Goal: Task Accomplishment & Management: Use online tool/utility

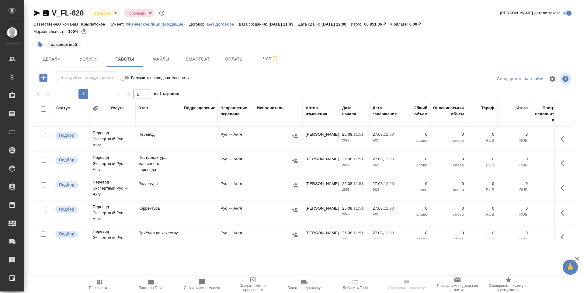
click at [148, 283] on icon "button" at bounding box center [151, 282] width 6 height 5
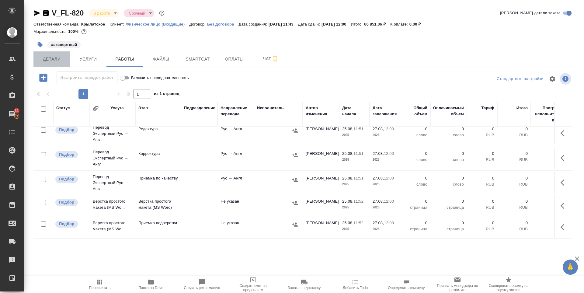
click at [55, 59] on span "Детали" at bounding box center [51, 59] width 29 height 8
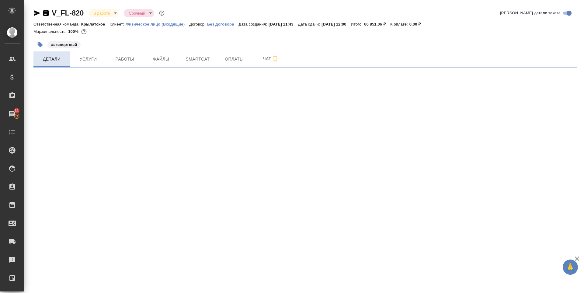
select select "RU"
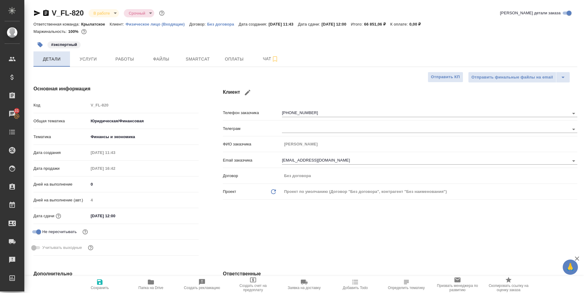
type textarea "x"
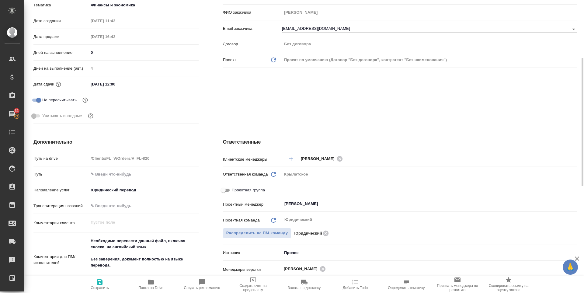
scroll to position [263, 0]
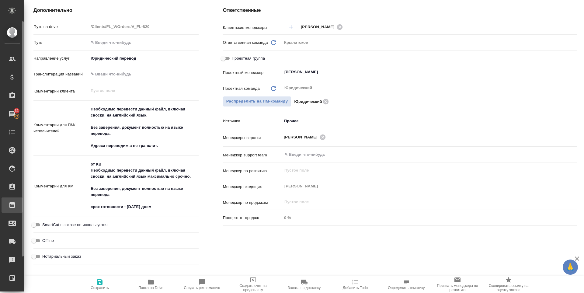
type textarea "x"
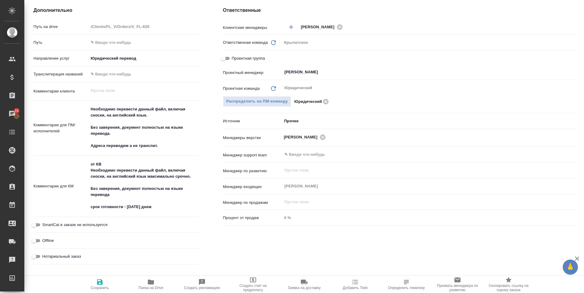
type textarea "x"
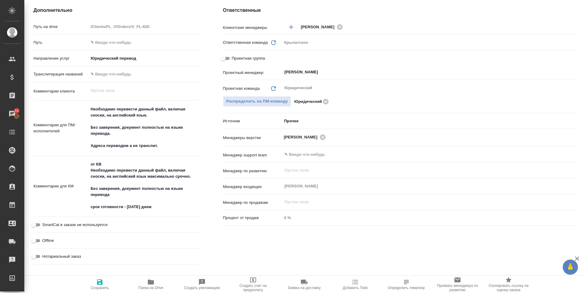
type textarea "x"
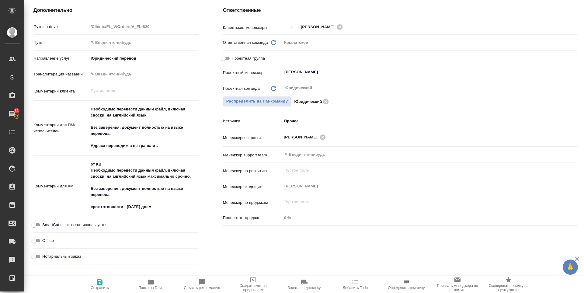
type textarea "x"
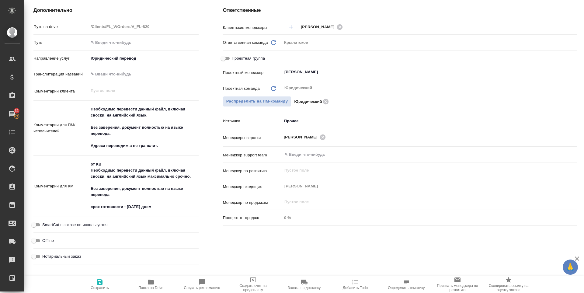
type textarea "x"
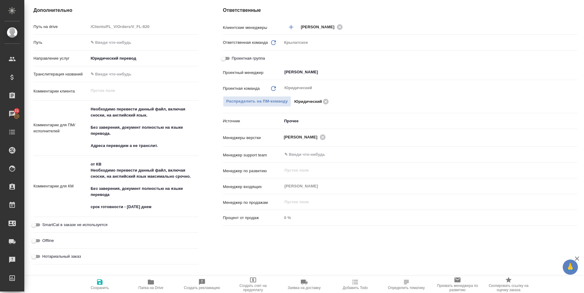
type textarea "x"
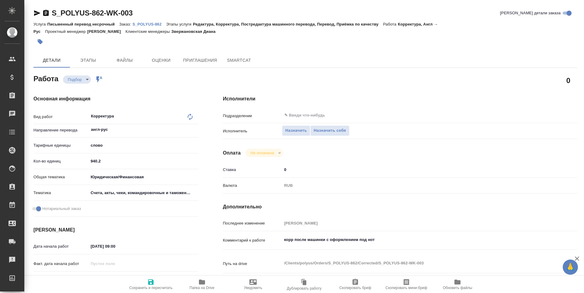
click at [206, 286] on span "Папка на Drive" at bounding box center [201, 288] width 25 height 4
click at [321, 136] on div "Исполнитель Назначить Назначить себя" at bounding box center [400, 134] width 354 height 16
click at [322, 134] on button "Назначить себя" at bounding box center [329, 130] width 39 height 11
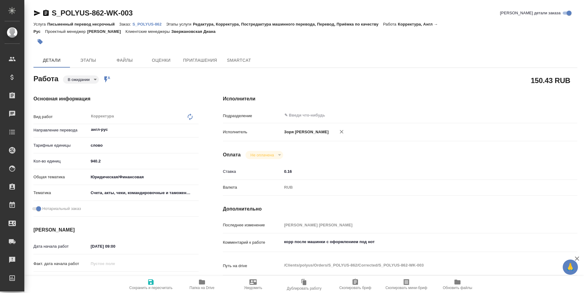
type textarea "x"
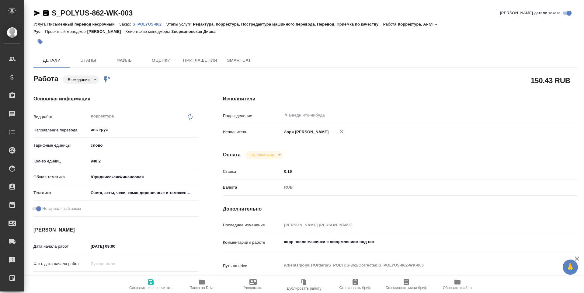
type textarea "x"
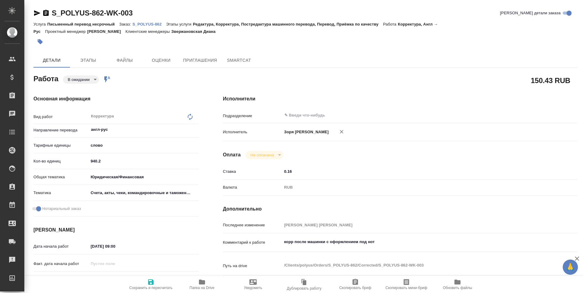
type textarea "x"
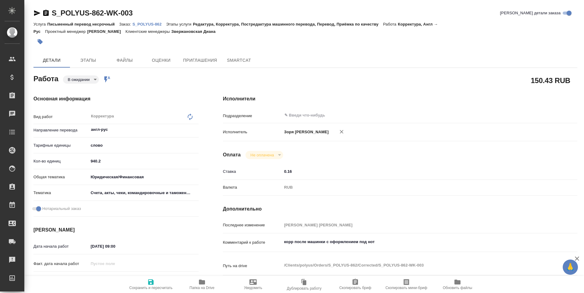
type textarea "x"
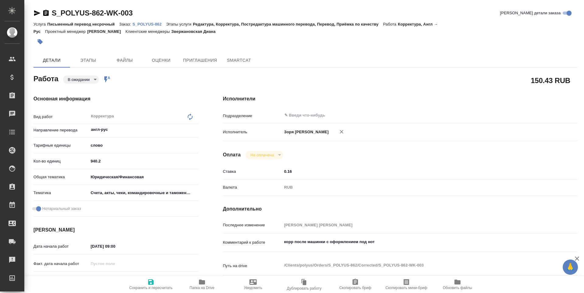
type textarea "x"
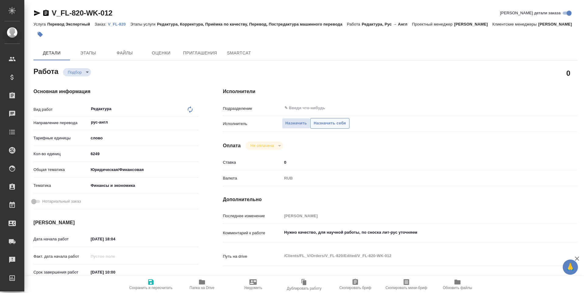
click at [324, 129] on button "Назначить себя" at bounding box center [329, 123] width 39 height 11
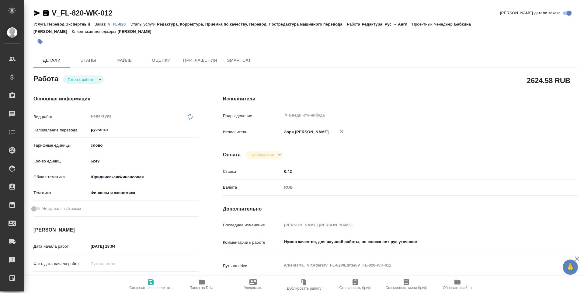
type textarea "x"
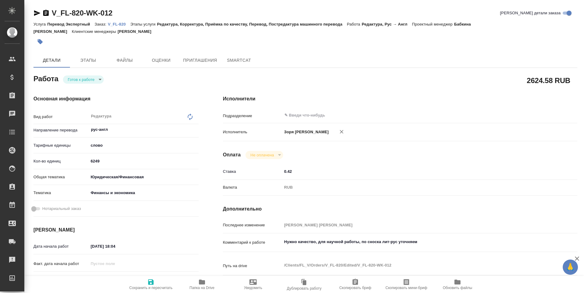
type textarea "x"
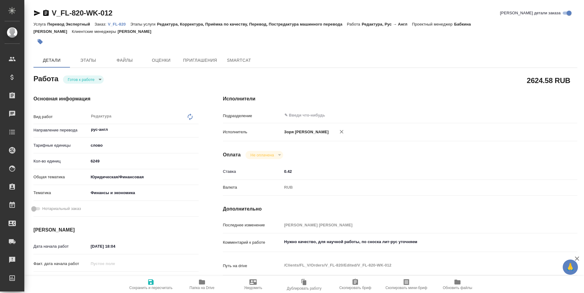
type textarea "x"
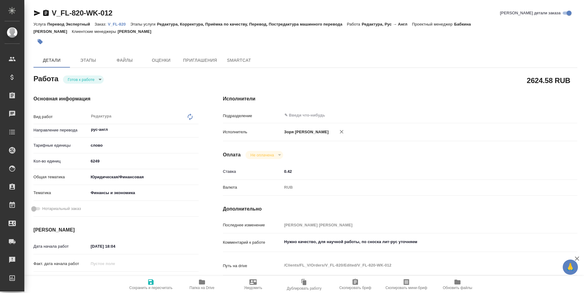
type textarea "x"
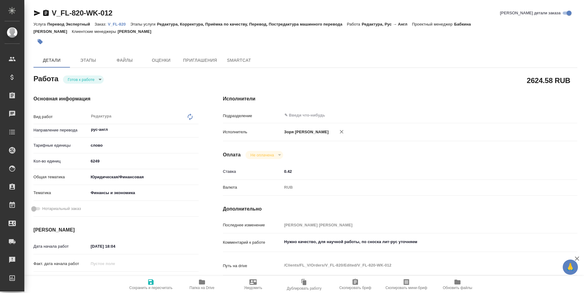
type textarea "x"
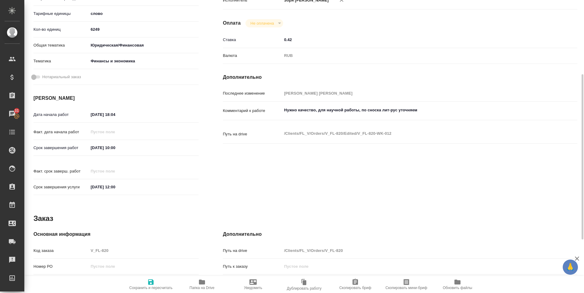
scroll to position [226, 0]
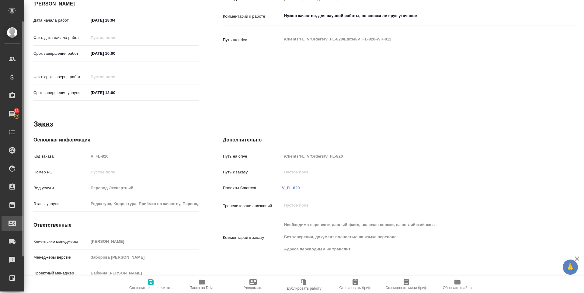
type textarea "x"
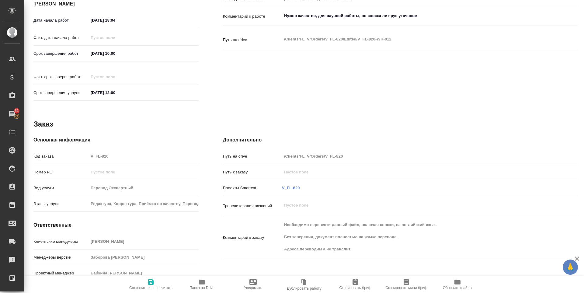
type textarea "x"
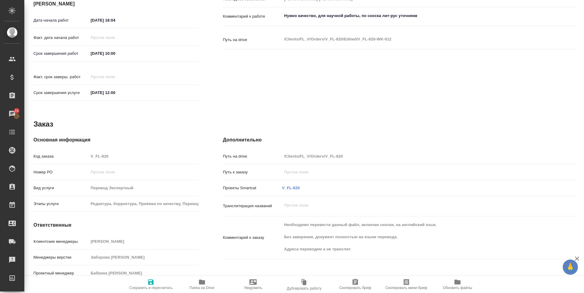
type textarea "x"
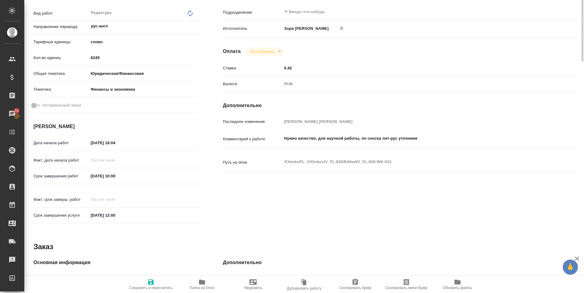
scroll to position [0, 0]
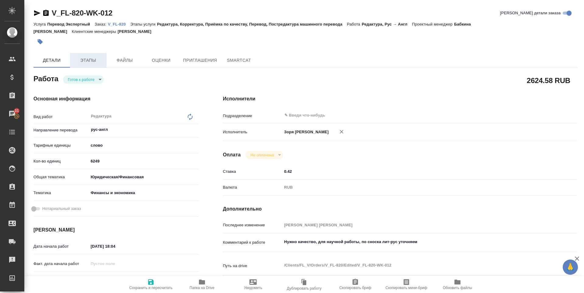
click at [89, 61] on span "Этапы" at bounding box center [88, 61] width 29 height 8
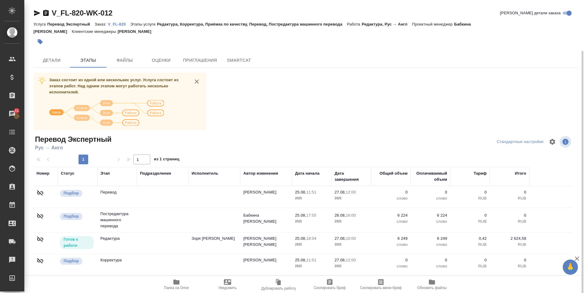
scroll to position [26, 0]
